Goal: Task Accomplishment & Management: Manage account settings

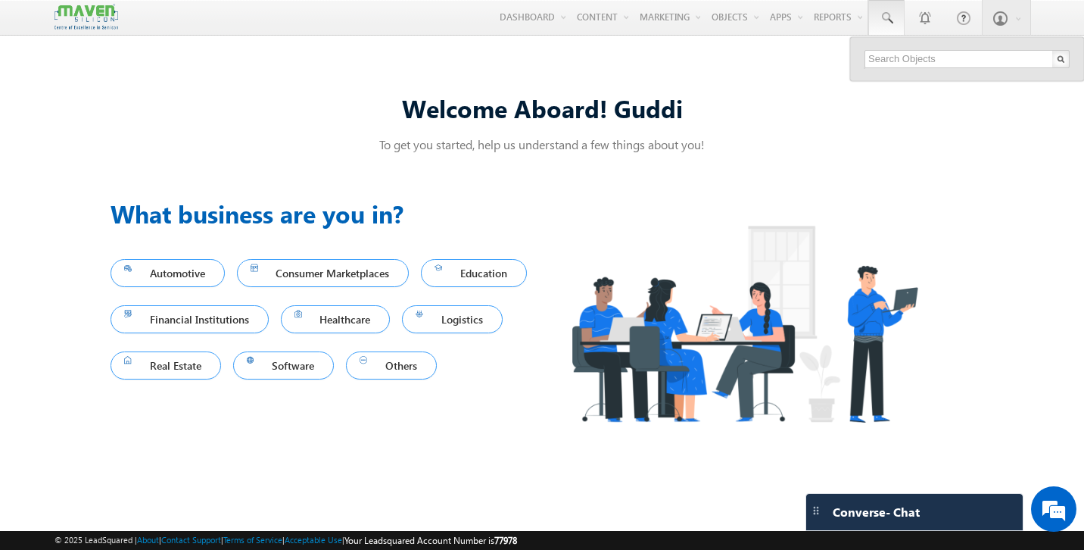
click at [907, 58] on input "text" at bounding box center [967, 59] width 205 height 18
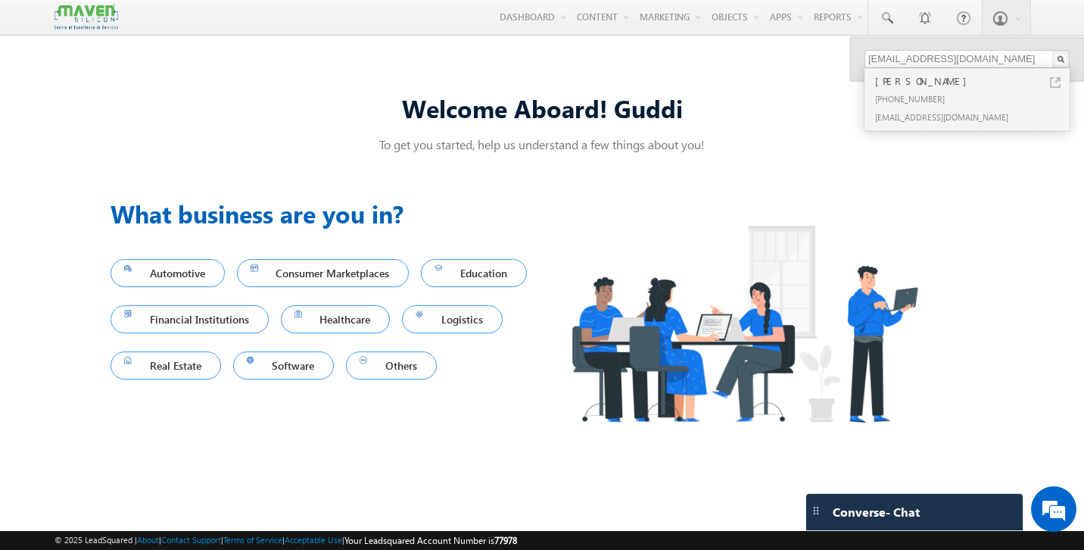
type input "[EMAIL_ADDRESS][DOMAIN_NAME]"
click at [910, 97] on div "[PHONE_NUMBER]" at bounding box center [973, 98] width 203 height 18
click at [910, 98] on div "+91-9704855185" at bounding box center [973, 98] width 203 height 18
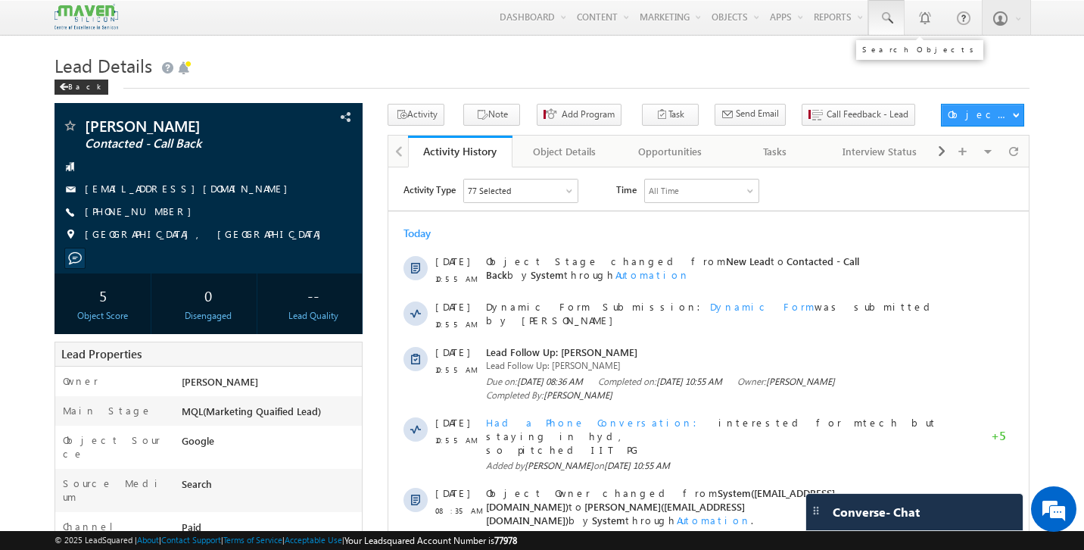
click at [893, 26] on link at bounding box center [886, 17] width 36 height 35
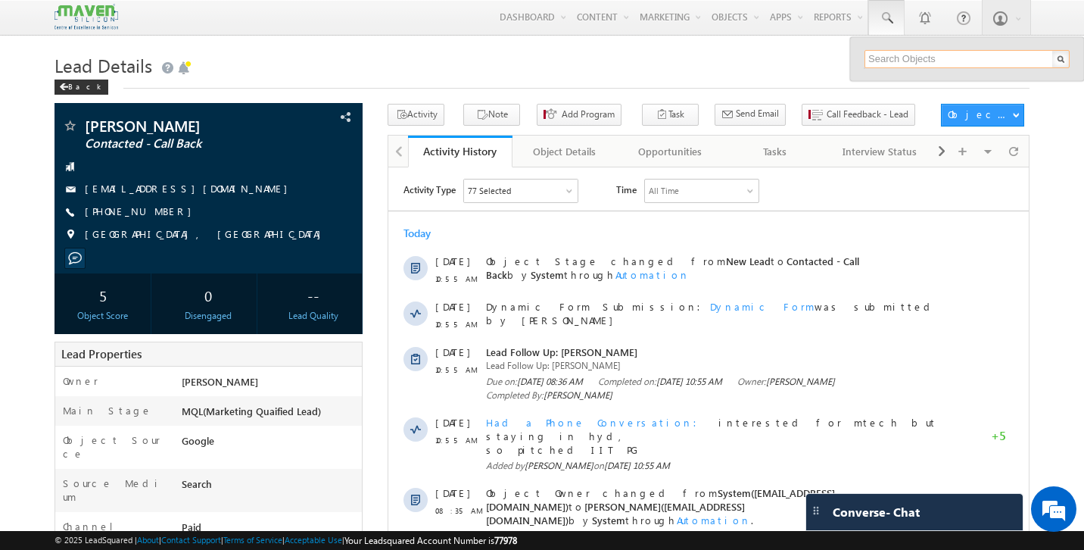
paste input "[EMAIL_ADDRESS][DOMAIN_NAME]"
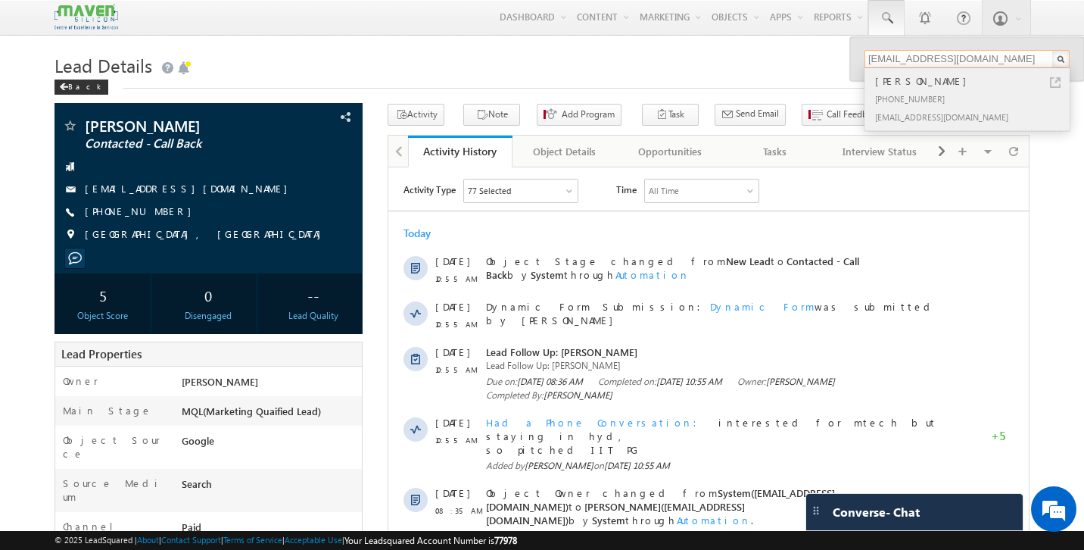
type input "[EMAIL_ADDRESS][DOMAIN_NAME]"
click at [906, 89] on div "[PHONE_NUMBER]" at bounding box center [973, 98] width 203 height 18
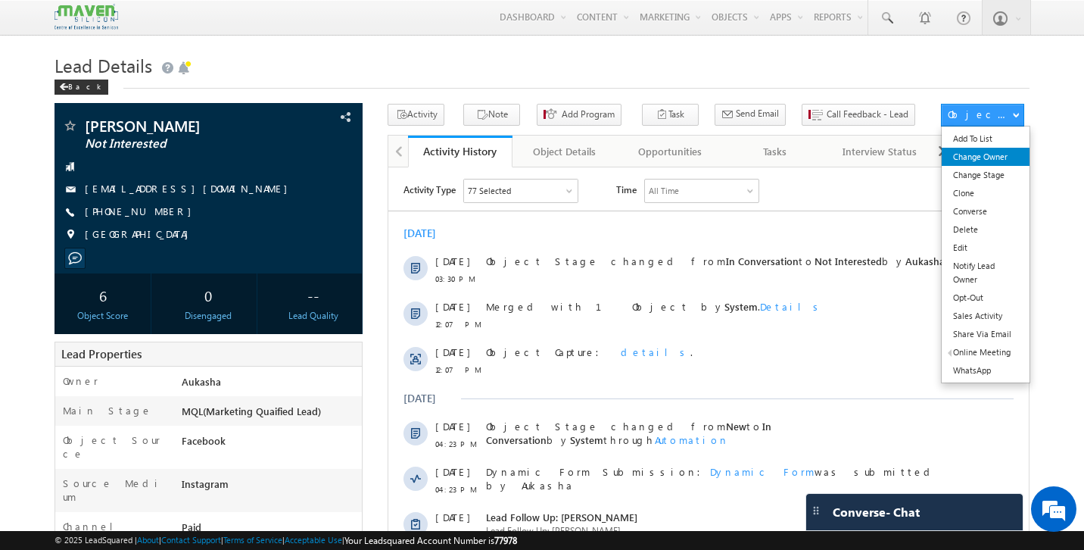
click at [984, 160] on link "Change Owner" at bounding box center [986, 157] width 88 height 18
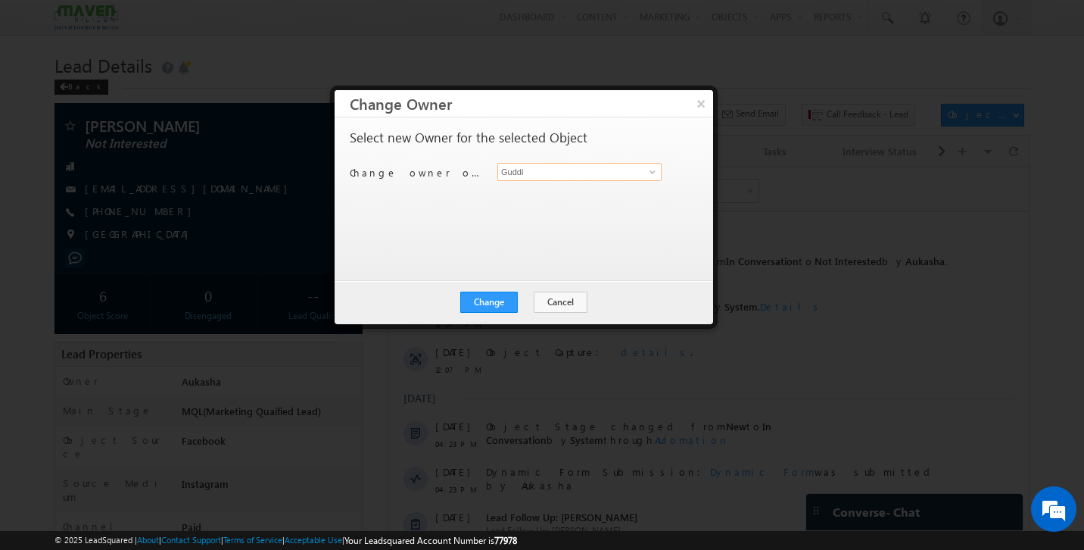
click at [517, 167] on input "Guddi" at bounding box center [579, 172] width 164 height 18
click at [512, 191] on link "[PERSON_NAME] [EMAIL_ADDRESS][DOMAIN_NAME]" at bounding box center [579, 195] width 164 height 29
type input "[PERSON_NAME]"
click at [497, 303] on button "Change" at bounding box center [489, 301] width 58 height 21
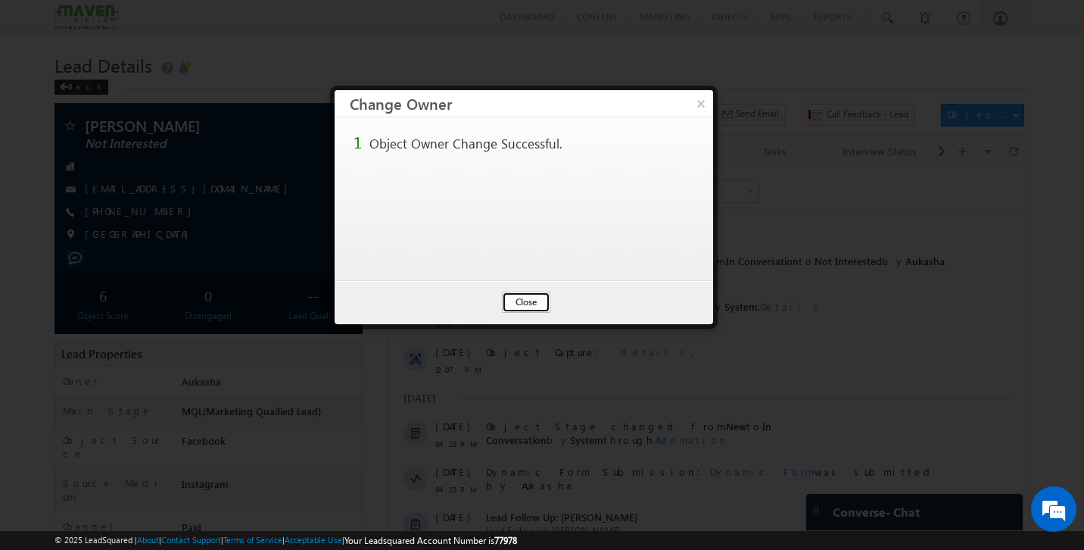
click at [521, 303] on button "Close" at bounding box center [526, 301] width 48 height 21
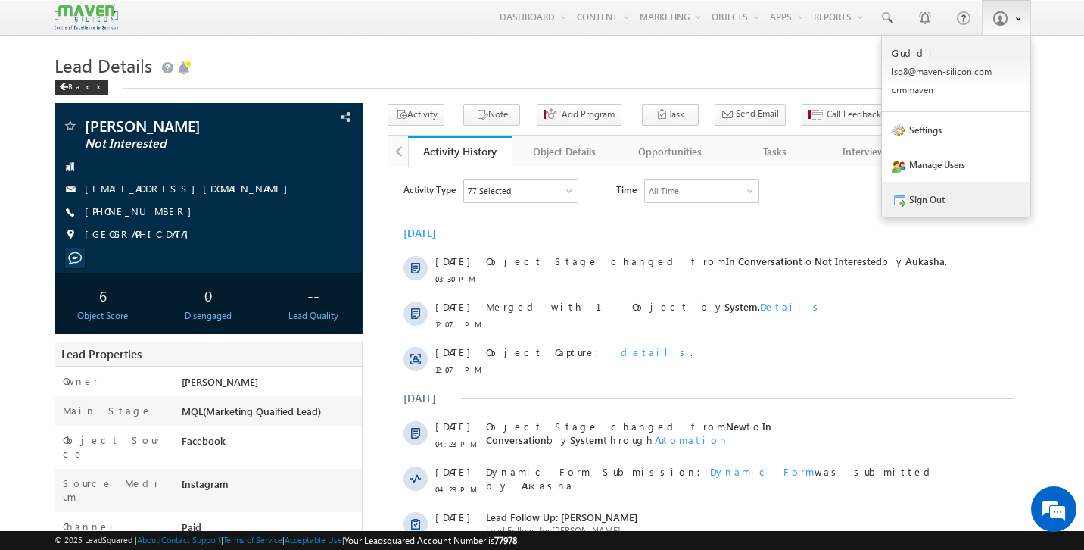
click at [943, 202] on link "Sign Out" at bounding box center [956, 199] width 148 height 35
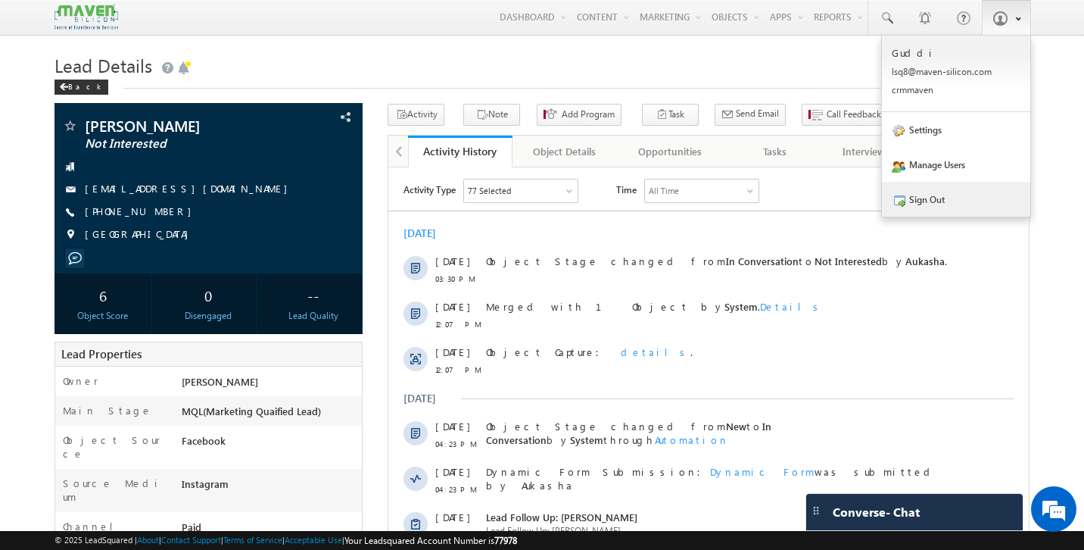
click at [943, 202] on link "Sign Out" at bounding box center [956, 199] width 148 height 35
